Goal: Information Seeking & Learning: Learn about a topic

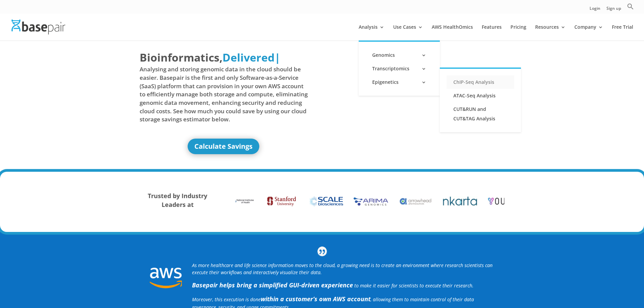
click at [481, 80] on link "ChIP-Seq Analysis" at bounding box center [480, 82] width 68 height 14
click at [481, 95] on link "ATAC-Seq Analysis" at bounding box center [480, 96] width 68 height 14
click at [477, 112] on link "CUT&RUN and CUT&TAG Analysis" at bounding box center [480, 113] width 68 height 23
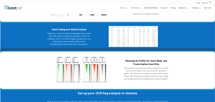
scroll to position [710, 0]
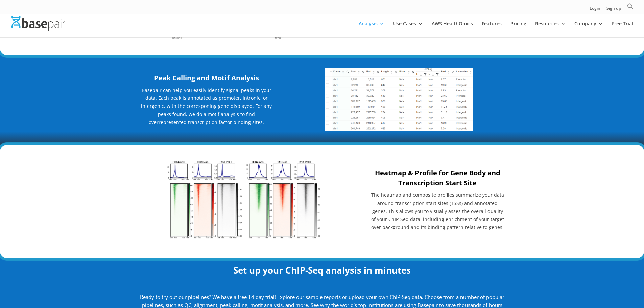
drag, startPoint x: 224, startPoint y: 176, endPoint x: 288, endPoint y: 218, distance: 76.6
click at [139, 210] on div "Heatmap & Profile for Gene Body and Transcription Start Site The heatmap and co…" at bounding box center [322, 201] width 644 height 113
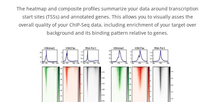
scroll to position [1288, 0]
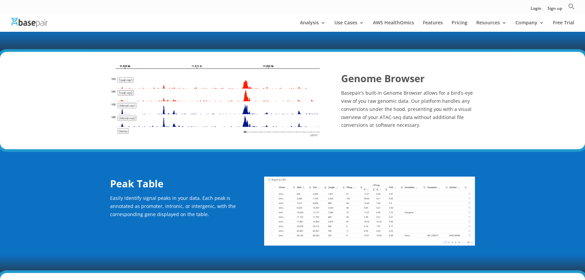
scroll to position [534, 0]
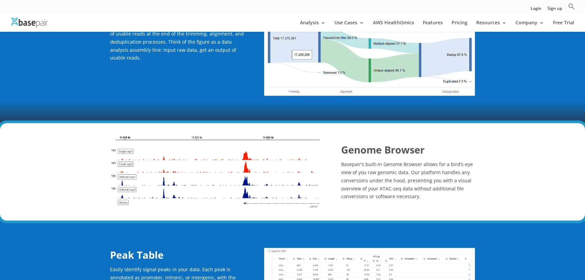
drag, startPoint x: 211, startPoint y: 159, endPoint x: 208, endPoint y: 166, distance: 7.5
click at [211, 158] on img at bounding box center [215, 172] width 211 height 74
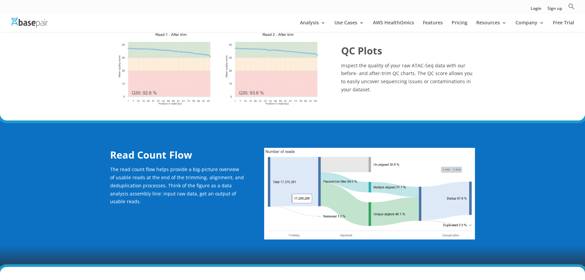
scroll to position [462, 0]
